Goal: Task Accomplishment & Management: Complete application form

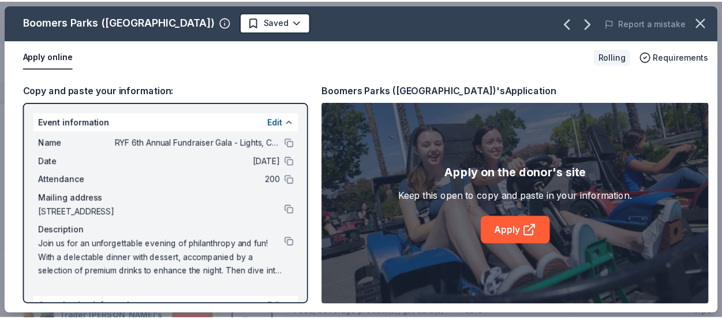
scroll to position [1440, 0]
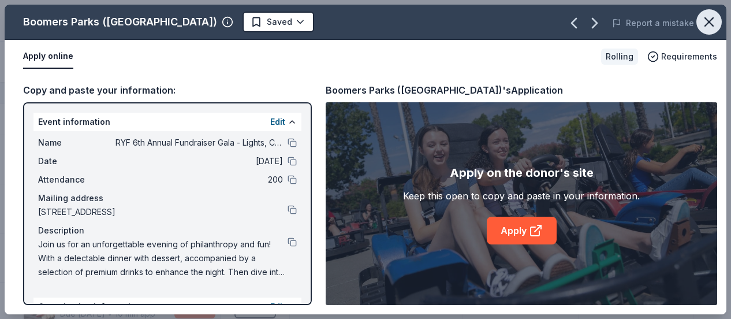
click at [711, 21] on icon "button" at bounding box center [709, 22] width 16 height 16
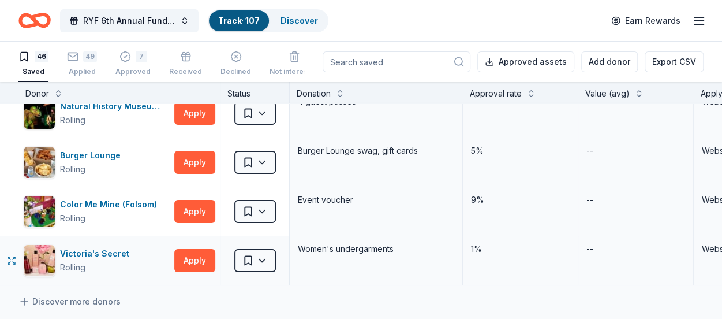
scroll to position [2133, 0]
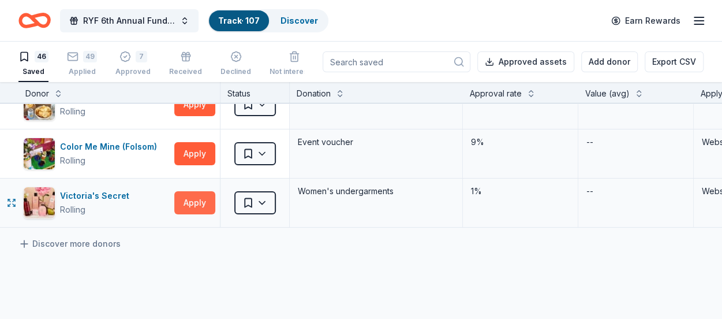
click at [195, 193] on button "Apply" at bounding box center [194, 202] width 41 height 23
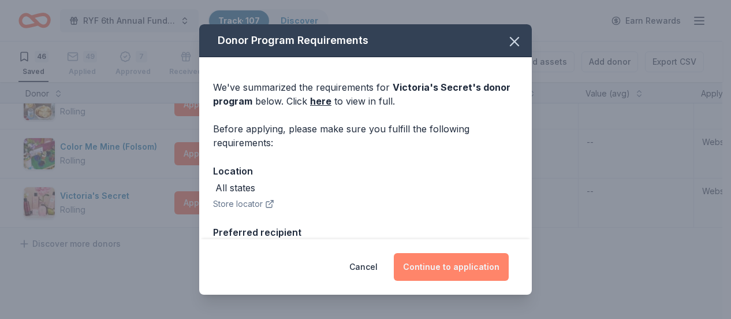
click at [431, 270] on button "Continue to application" at bounding box center [451, 267] width 115 height 28
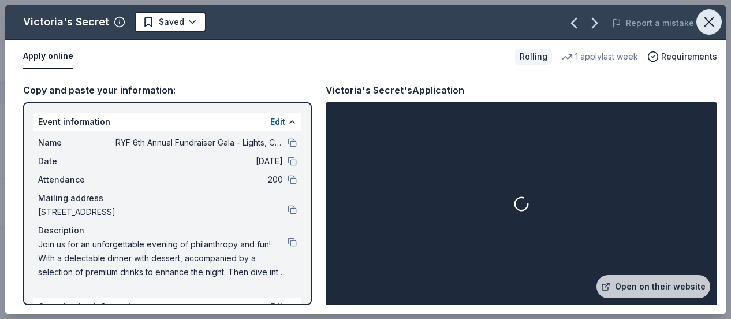
click at [712, 17] on icon "button" at bounding box center [709, 22] width 16 height 16
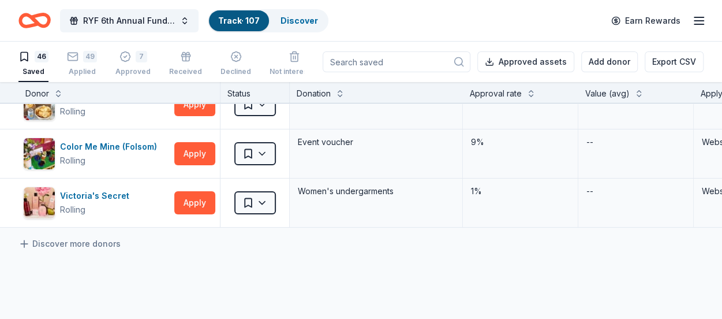
scroll to position [2191, 0]
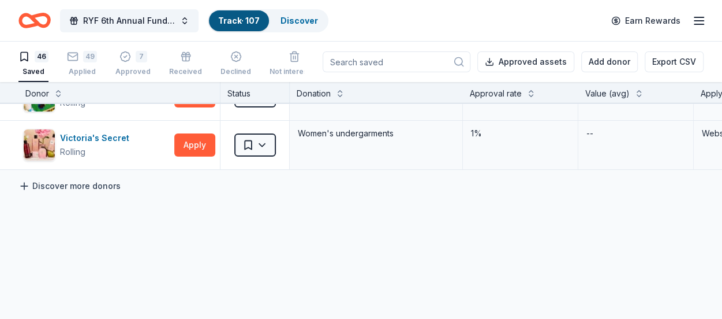
click at [93, 179] on link "Discover more donors" at bounding box center [69, 186] width 102 height 14
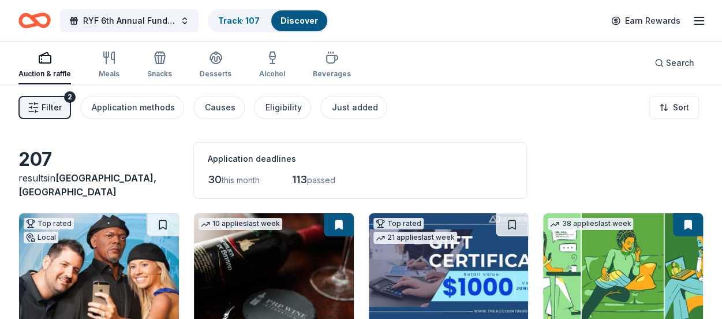
click at [59, 111] on span "Filter" at bounding box center [52, 107] width 20 height 14
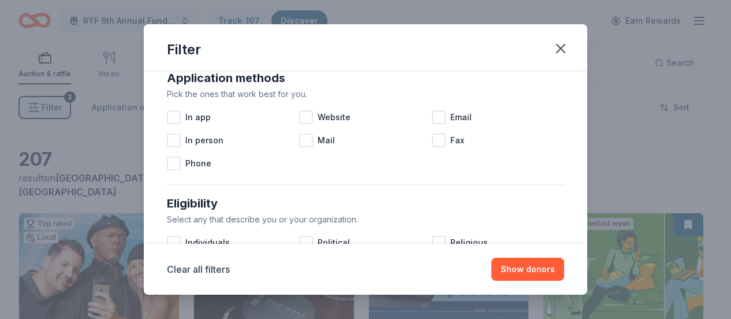
scroll to position [231, 0]
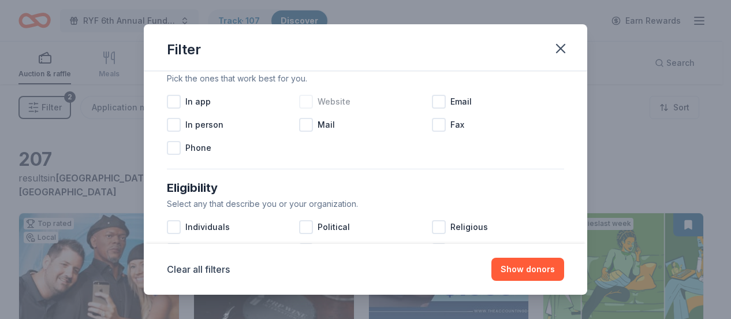
click at [305, 103] on div at bounding box center [306, 102] width 14 height 14
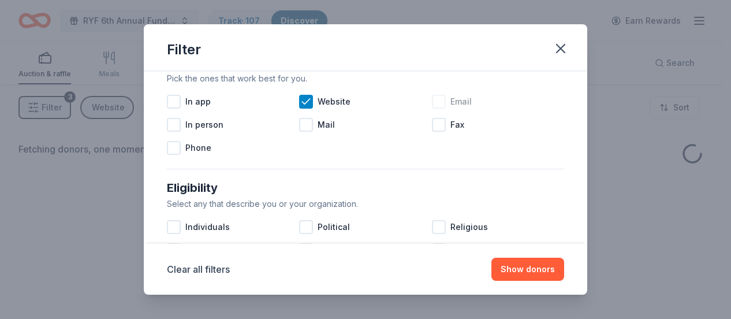
click at [432, 104] on div at bounding box center [439, 102] width 14 height 14
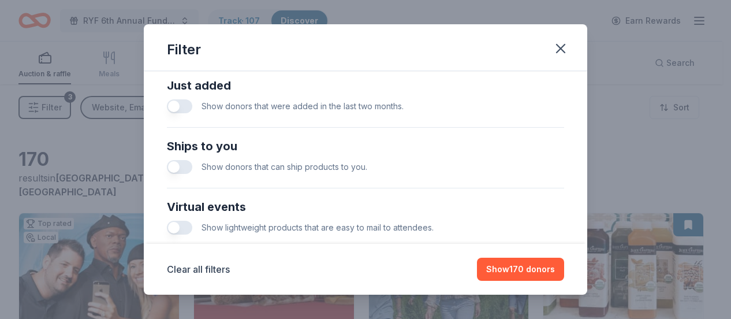
scroll to position [462, 0]
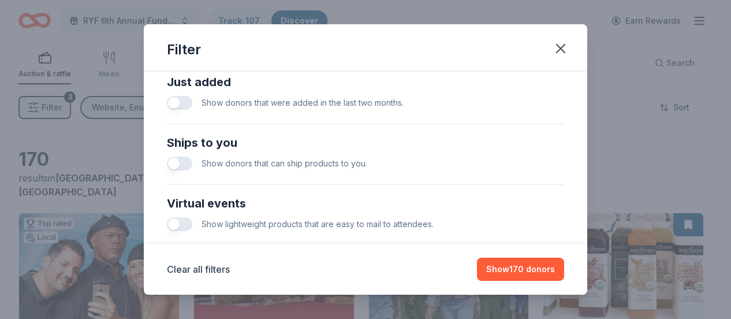
click at [186, 103] on button "button" at bounding box center [179, 103] width 25 height 14
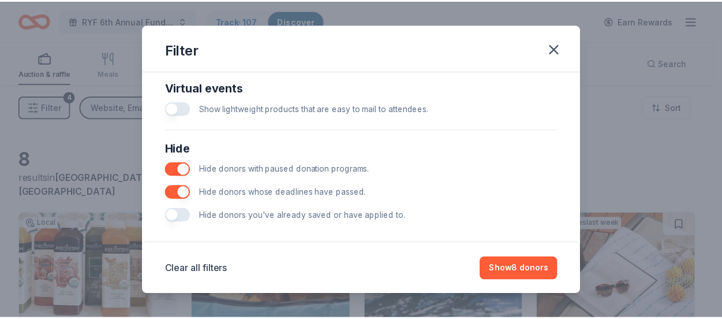
scroll to position [586, 0]
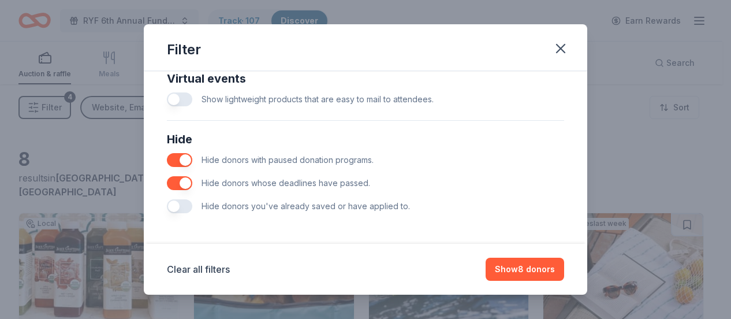
click at [186, 205] on button "button" at bounding box center [179, 206] width 25 height 14
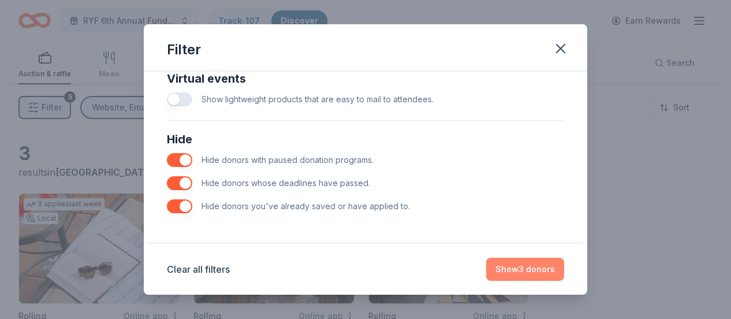
click at [523, 272] on button "Show 3 donors" at bounding box center [525, 268] width 78 height 23
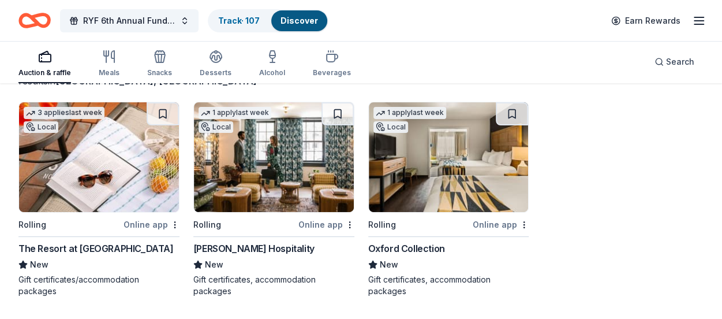
scroll to position [92, 0]
click at [41, 63] on icon "button" at bounding box center [45, 57] width 14 height 14
click at [331, 55] on icon "button" at bounding box center [332, 58] width 11 height 8
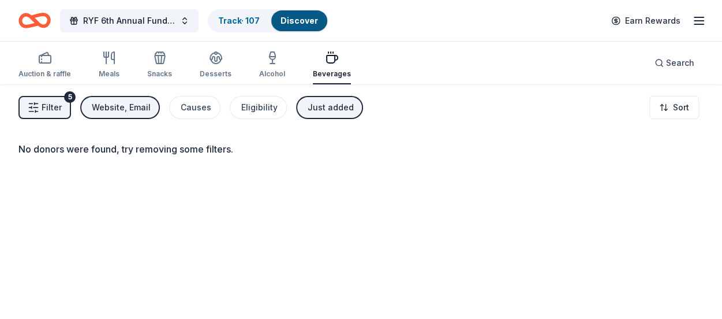
click at [39, 105] on button "Filter 5" at bounding box center [44, 107] width 53 height 23
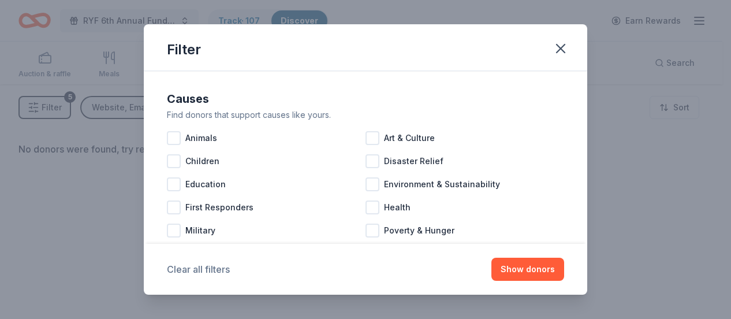
click at [220, 268] on button "Clear all filters" at bounding box center [198, 269] width 63 height 14
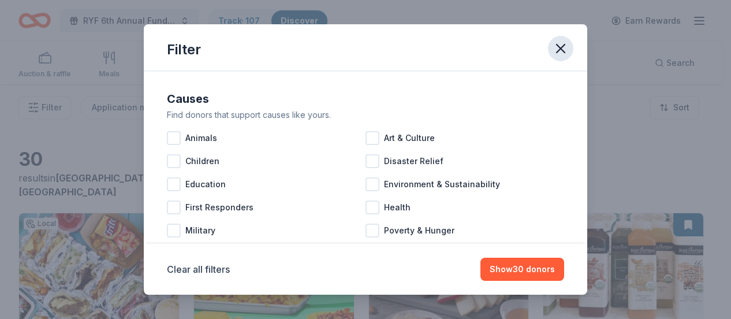
click at [563, 41] on icon "button" at bounding box center [560, 48] width 16 height 16
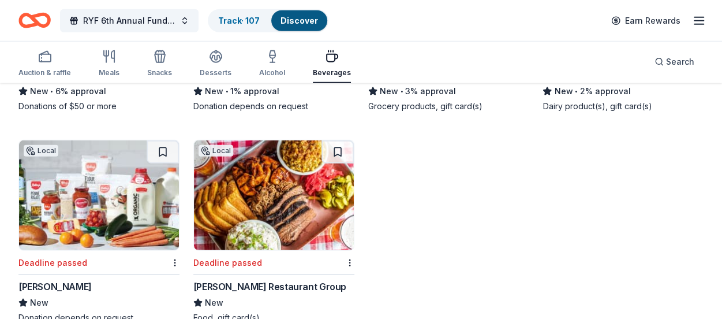
scroll to position [1616, 0]
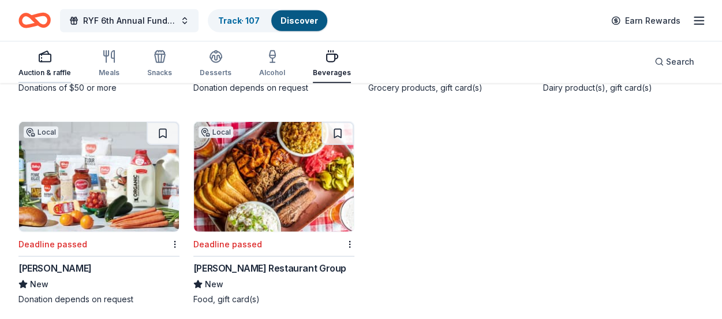
click at [22, 61] on div "button" at bounding box center [44, 57] width 53 height 14
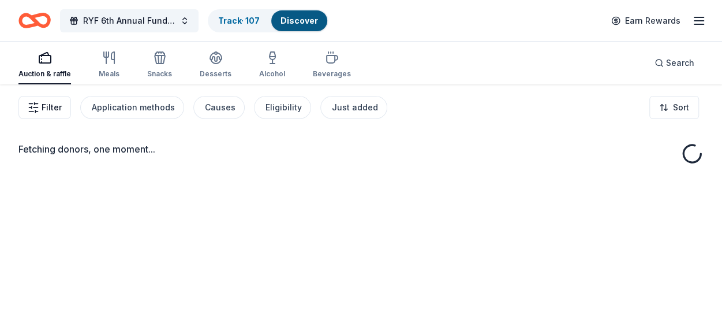
click at [47, 111] on span "Filter" at bounding box center [52, 107] width 20 height 14
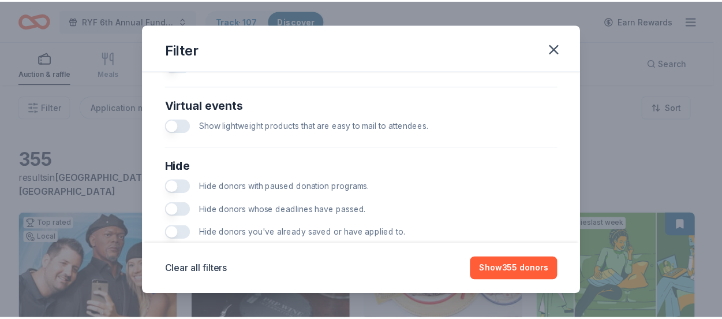
scroll to position [577, 0]
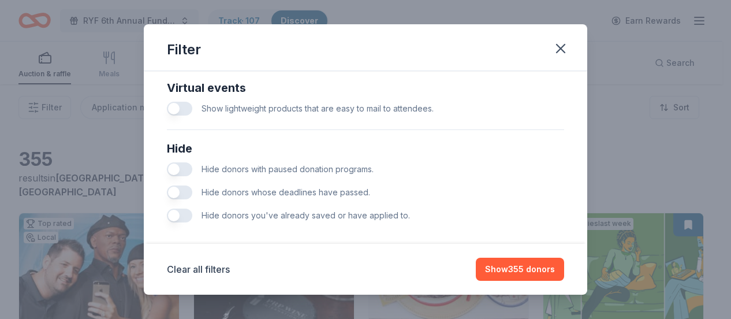
click at [188, 167] on button "button" at bounding box center [179, 169] width 25 height 14
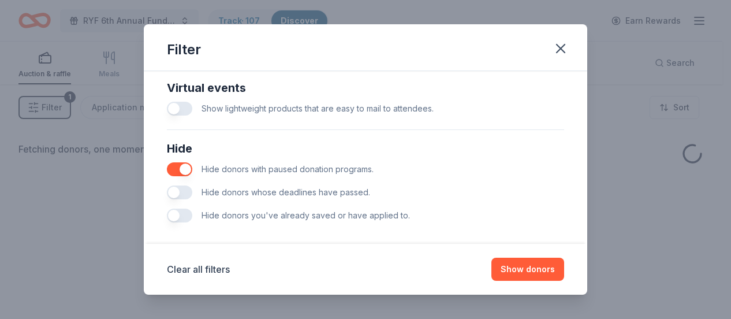
click at [188, 193] on button "button" at bounding box center [179, 192] width 25 height 14
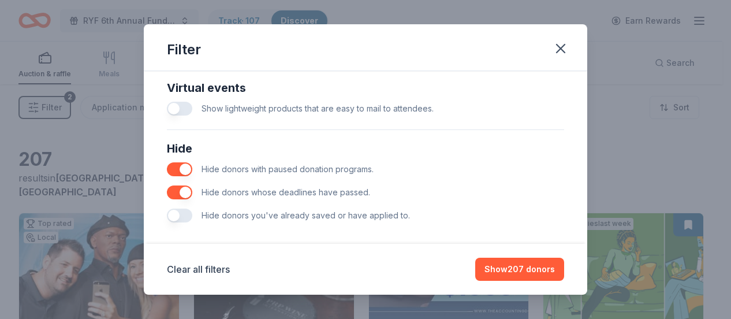
click at [186, 215] on button "button" at bounding box center [179, 215] width 25 height 14
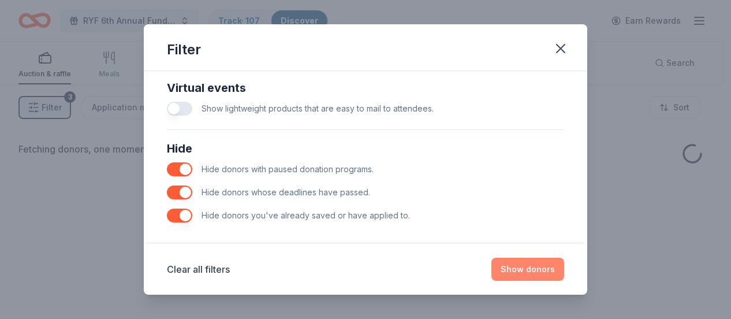
click at [522, 273] on button "Show donors" at bounding box center [527, 268] width 73 height 23
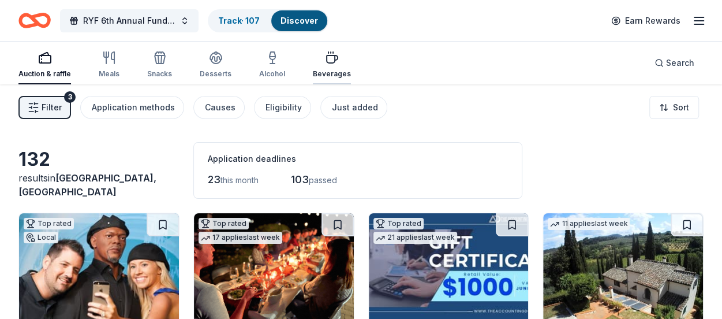
click at [315, 62] on div "button" at bounding box center [332, 58] width 38 height 14
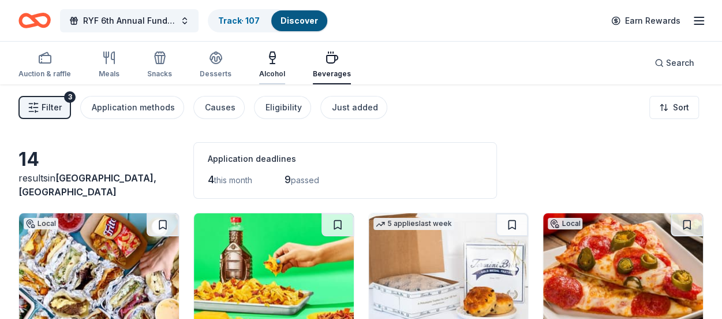
click at [265, 65] on div "Alcohol" at bounding box center [272, 65] width 26 height 28
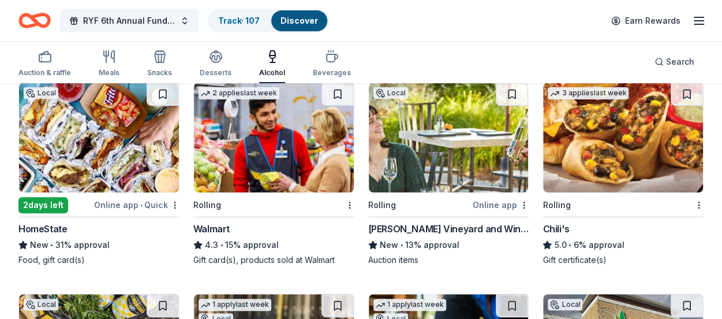
scroll to position [115, 0]
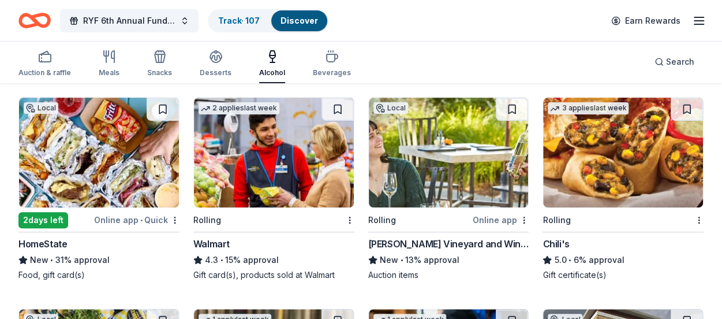
click at [636, 178] on img at bounding box center [623, 153] width 160 height 110
click at [39, 65] on div "Auction & raffle" at bounding box center [44, 64] width 53 height 28
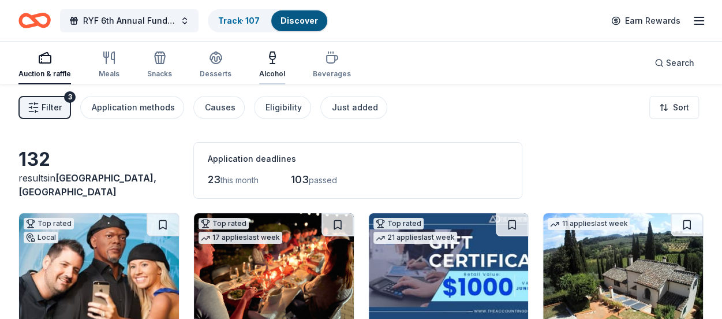
click at [266, 63] on icon "button" at bounding box center [273, 58] width 14 height 14
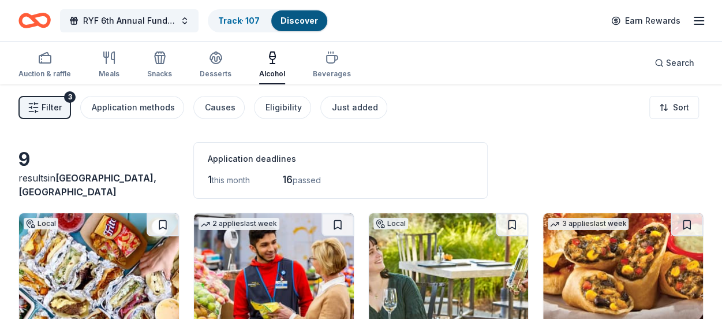
click at [46, 100] on span "Filter" at bounding box center [52, 107] width 20 height 14
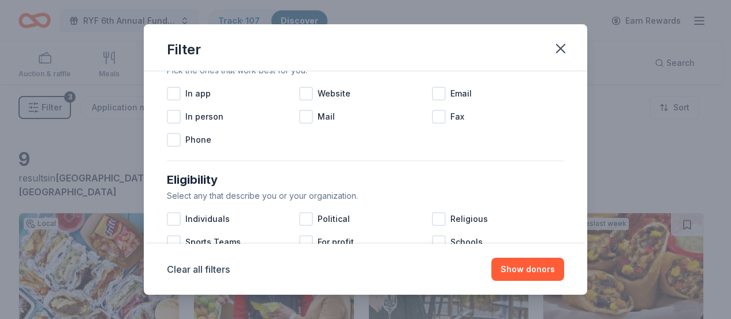
scroll to position [231, 0]
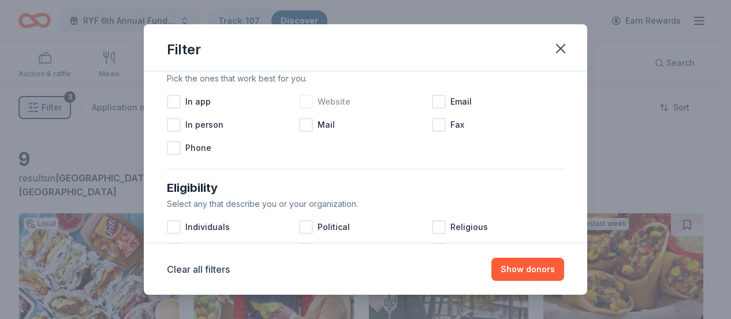
click at [300, 102] on div at bounding box center [306, 102] width 14 height 14
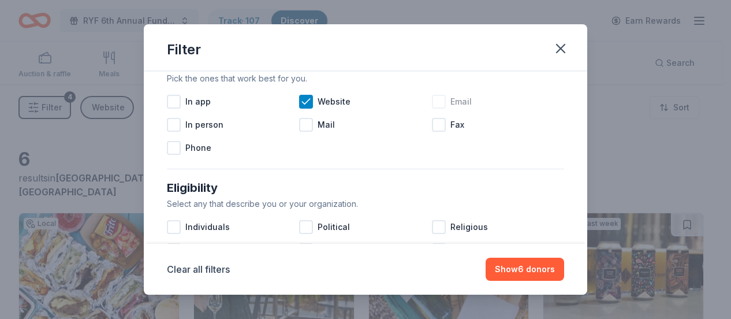
click at [434, 103] on div at bounding box center [439, 102] width 14 height 14
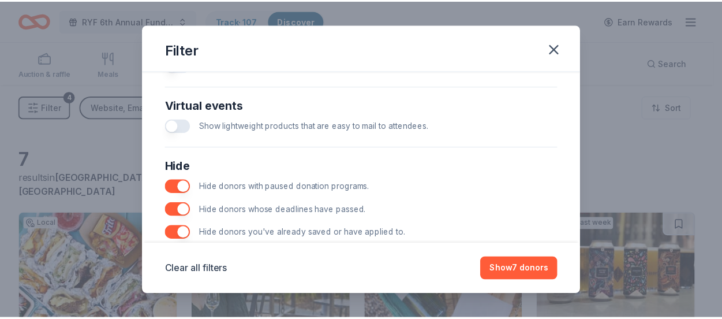
scroll to position [577, 0]
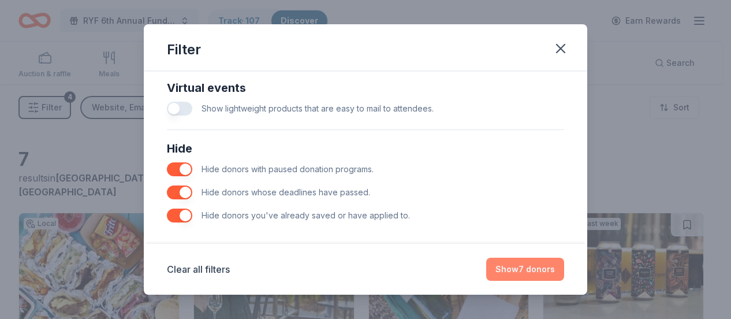
click at [529, 271] on button "Show 7 donors" at bounding box center [525, 268] width 78 height 23
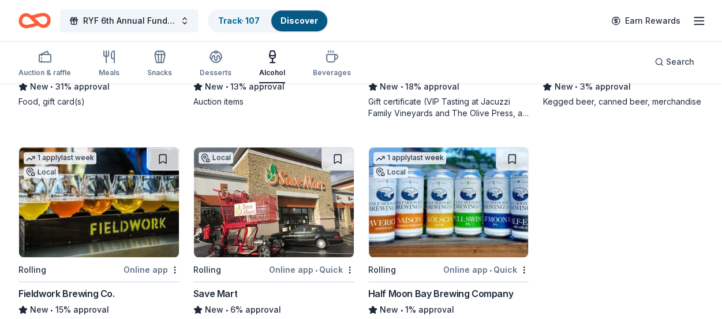
scroll to position [322, 0]
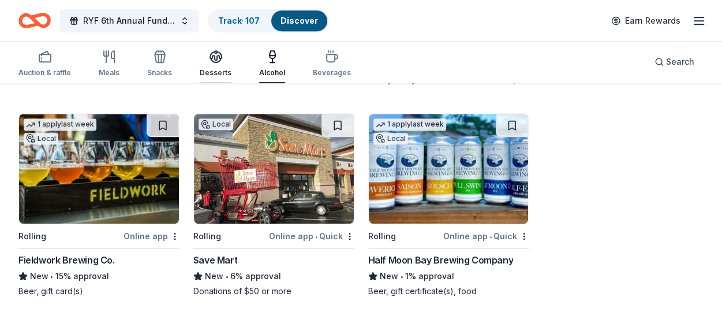
click at [209, 56] on icon "button" at bounding box center [216, 57] width 14 height 14
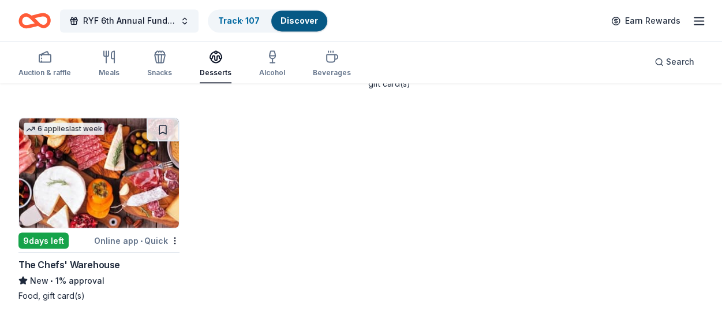
scroll to position [967, 0]
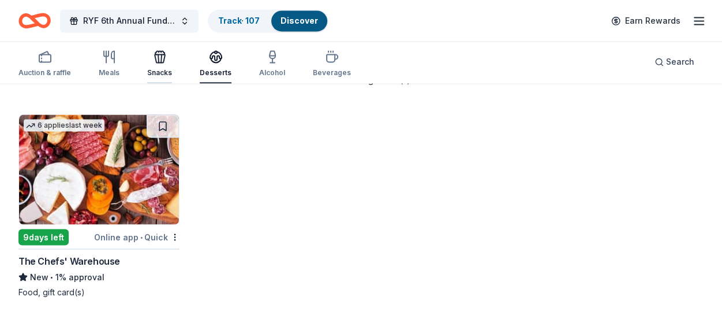
click at [149, 56] on div "button" at bounding box center [159, 57] width 25 height 14
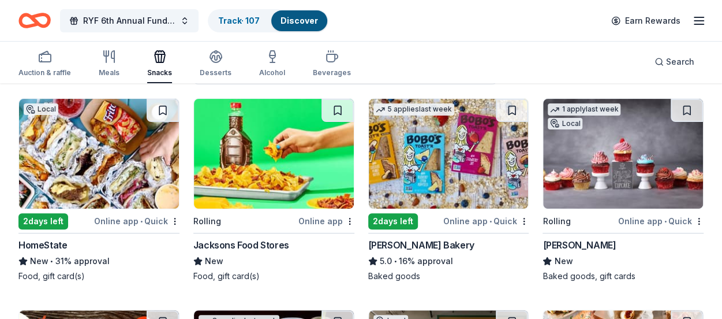
scroll to position [115, 0]
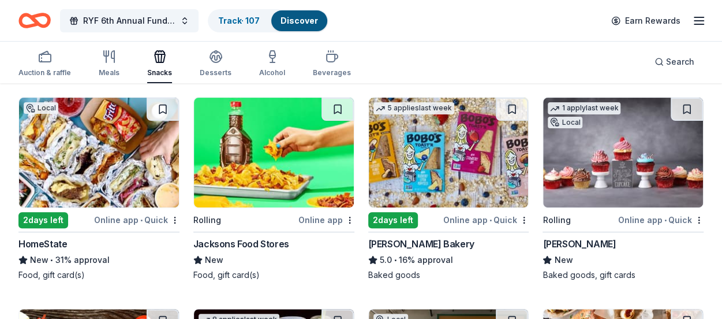
click at [450, 154] on img at bounding box center [449, 153] width 160 height 110
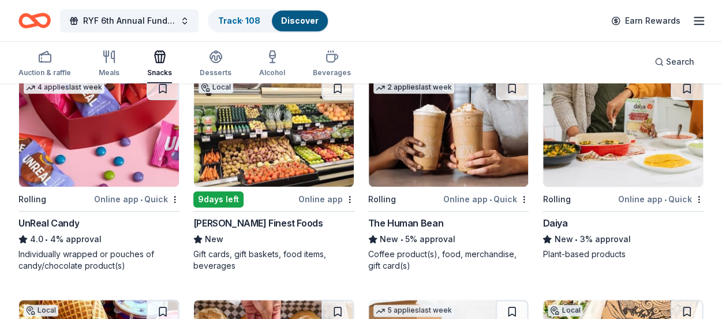
scroll to position [577, 0]
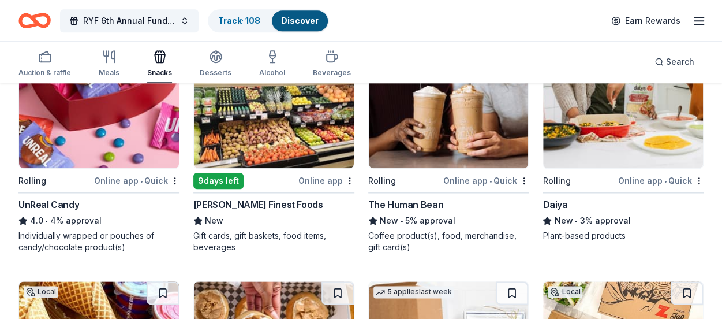
click at [124, 141] on img at bounding box center [99, 113] width 160 height 110
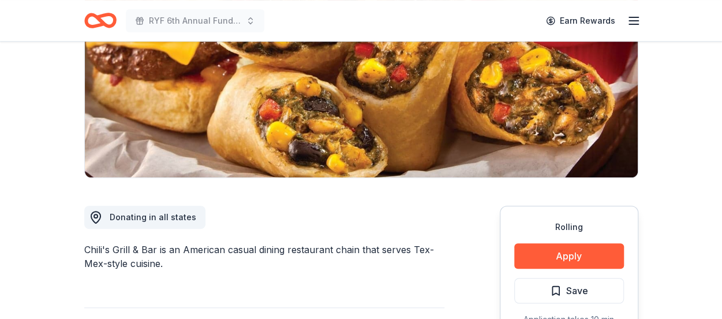
scroll to position [173, 0]
click at [533, 257] on button "Apply" at bounding box center [569, 255] width 110 height 25
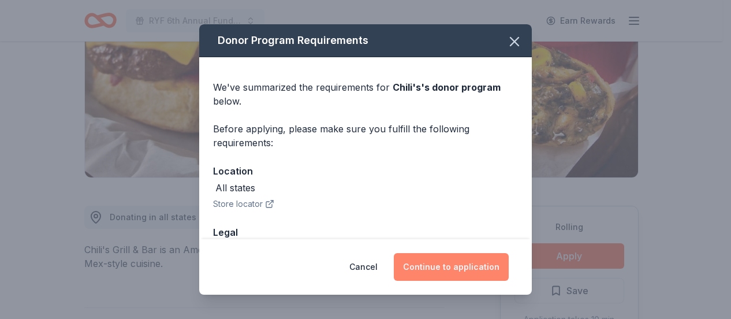
click at [449, 270] on button "Continue to application" at bounding box center [451, 267] width 115 height 28
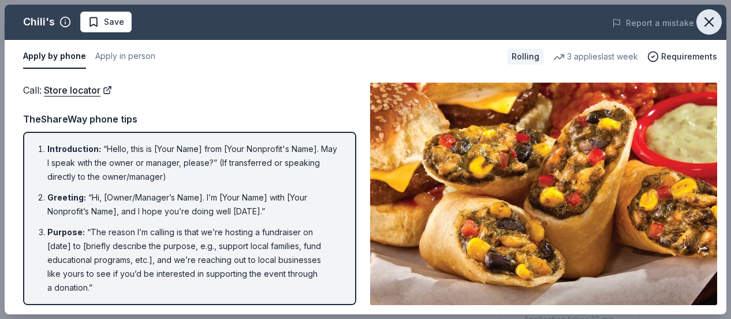
click at [706, 12] on button "button" at bounding box center [708, 21] width 25 height 25
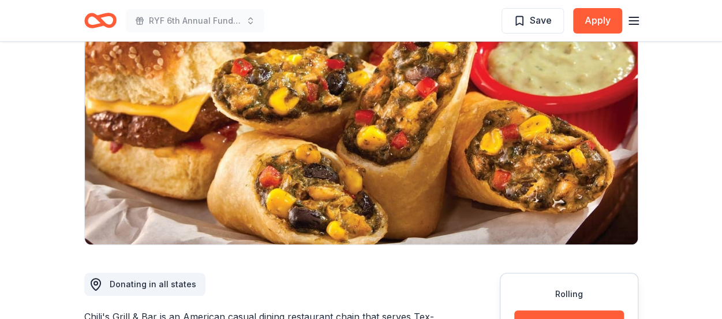
scroll to position [0, 0]
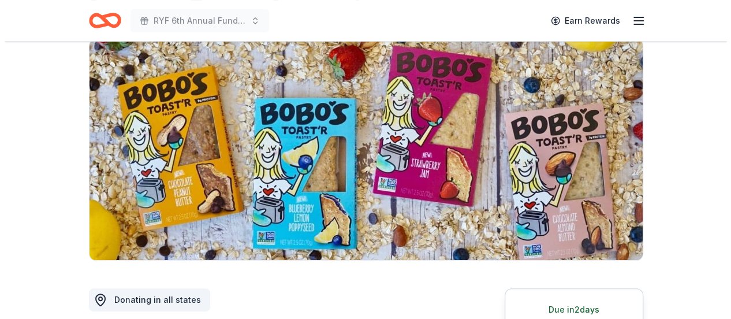
scroll to position [173, 0]
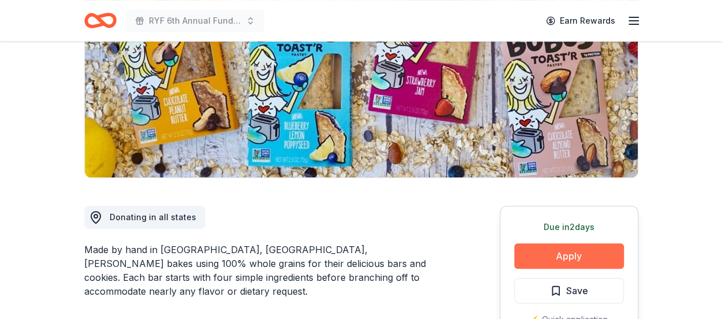
click at [571, 253] on button "Apply" at bounding box center [569, 255] width 110 height 25
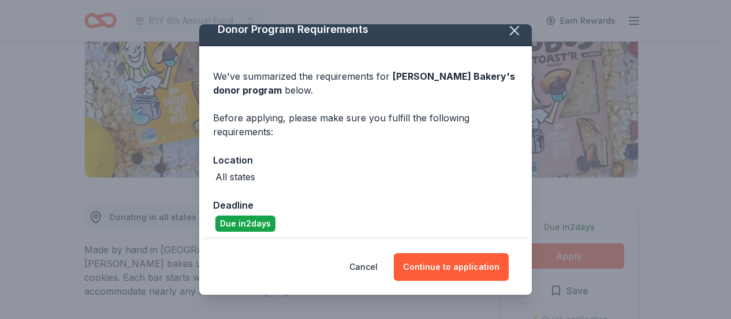
scroll to position [17, 0]
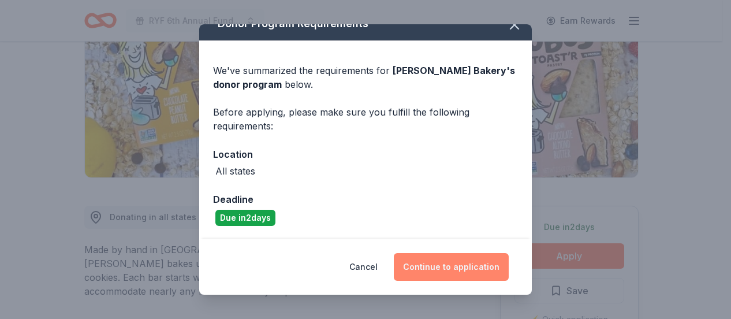
click at [459, 267] on button "Continue to application" at bounding box center [451, 267] width 115 height 28
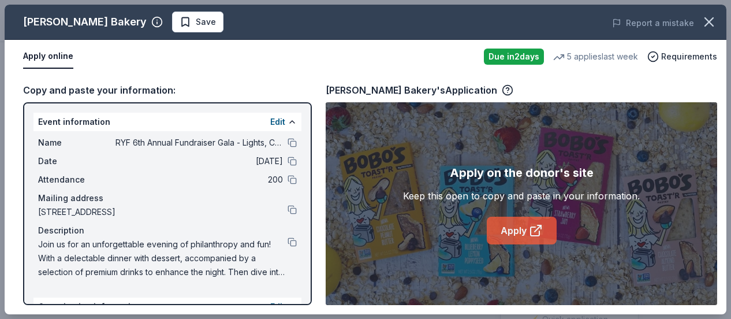
click at [518, 221] on link "Apply" at bounding box center [522, 230] width 70 height 28
click at [196, 23] on span "Save" at bounding box center [206, 22] width 20 height 14
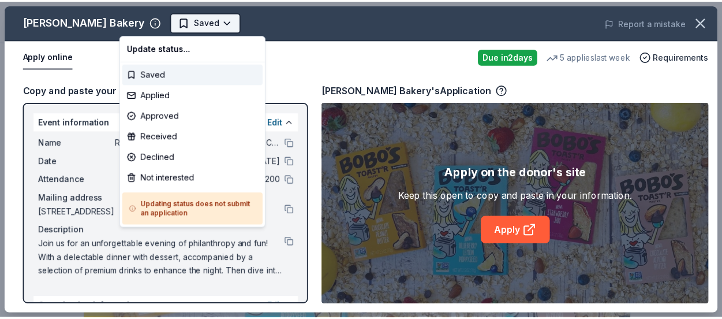
scroll to position [0, 0]
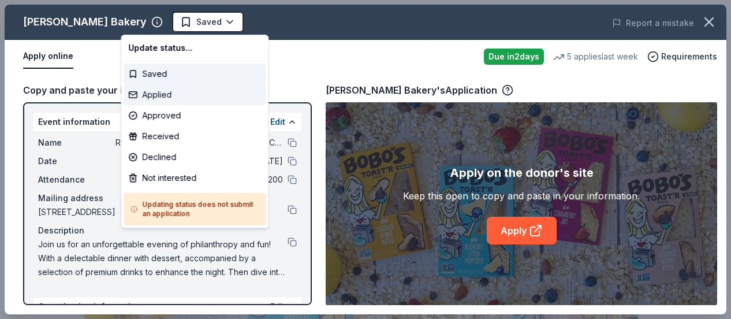
click at [178, 98] on div "Applied" at bounding box center [195, 94] width 142 height 21
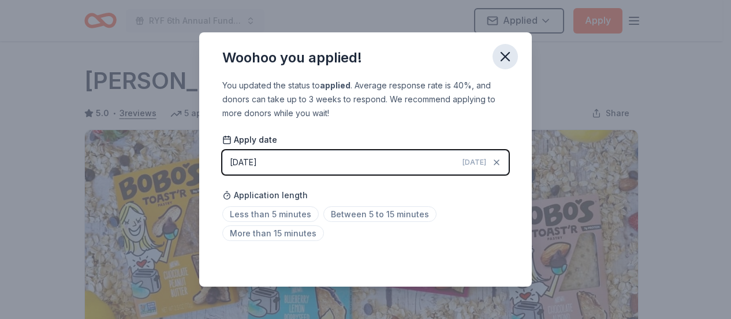
click at [506, 56] on icon "button" at bounding box center [505, 57] width 8 height 8
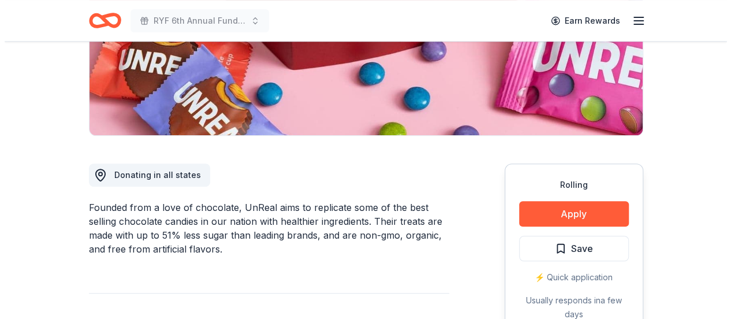
scroll to position [231, 0]
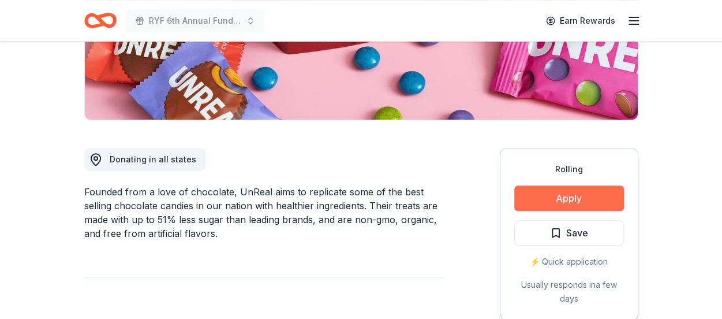
click at [567, 200] on button "Apply" at bounding box center [569, 197] width 110 height 25
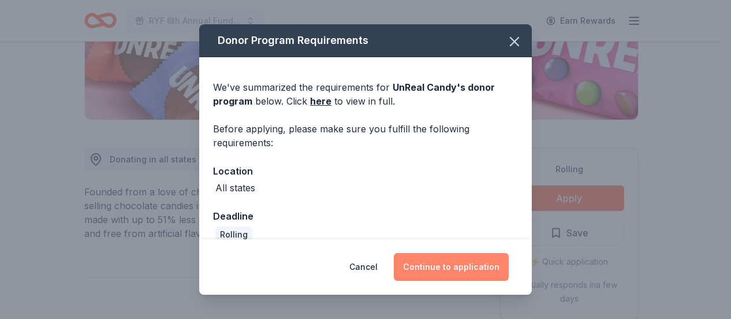
click at [429, 262] on button "Continue to application" at bounding box center [451, 267] width 115 height 28
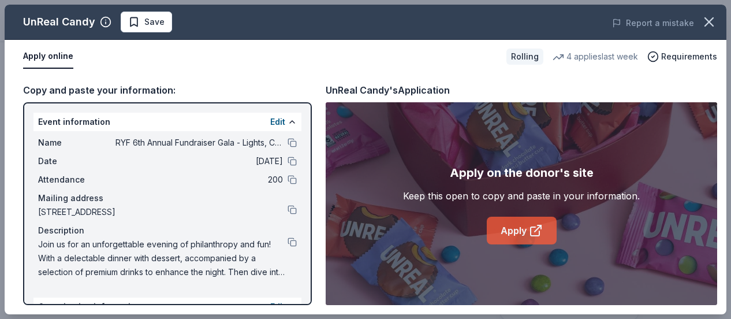
click at [528, 232] on link "Apply" at bounding box center [522, 230] width 70 height 28
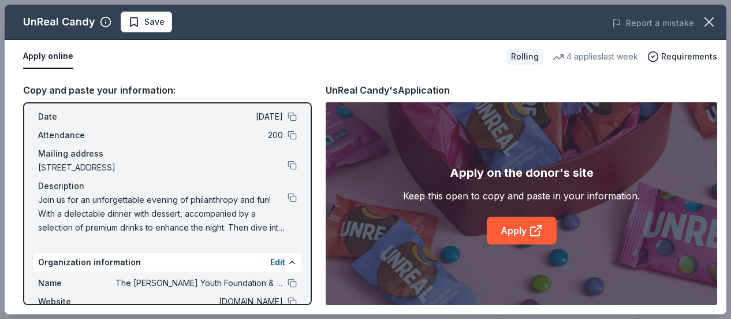
scroll to position [26, 0]
